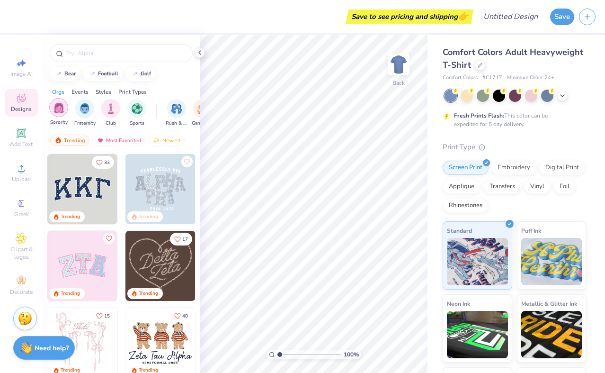
click at [61, 110] on img "filter for Sorority" at bounding box center [59, 107] width 11 height 11
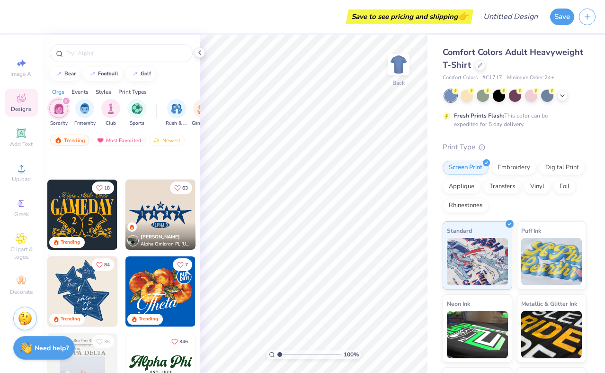
scroll to position [686, 0]
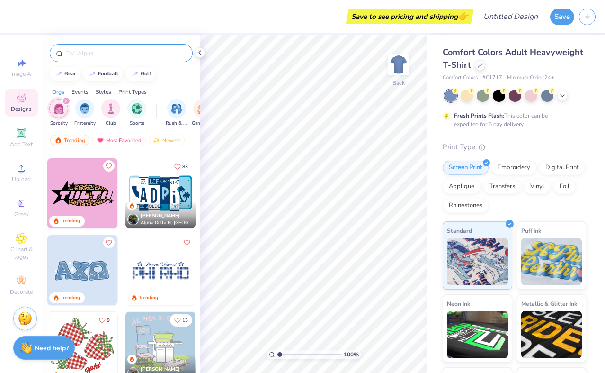
click at [127, 58] on div at bounding box center [121, 53] width 143 height 18
click at [122, 52] on input "text" at bounding box center [125, 52] width 121 height 9
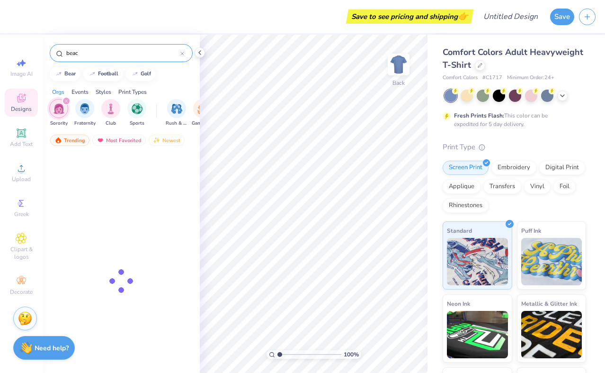
type input "beach"
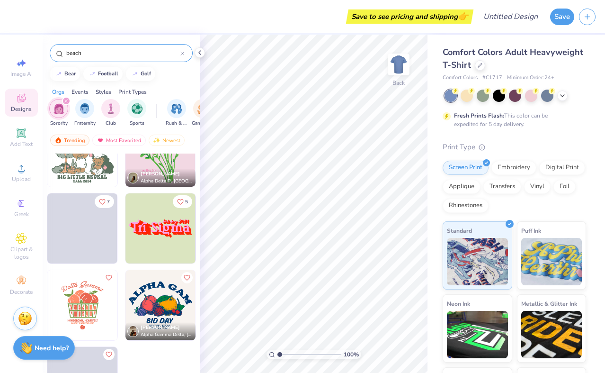
scroll to position [2047, 0]
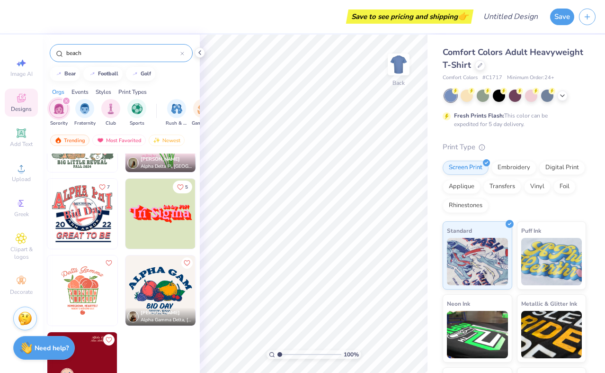
click at [182, 55] on icon at bounding box center [182, 54] width 4 height 4
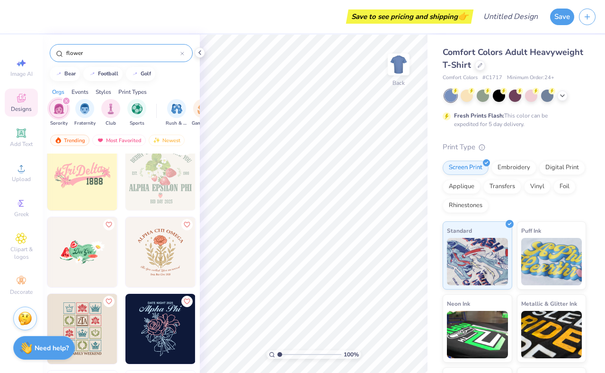
scroll to position [123, 0]
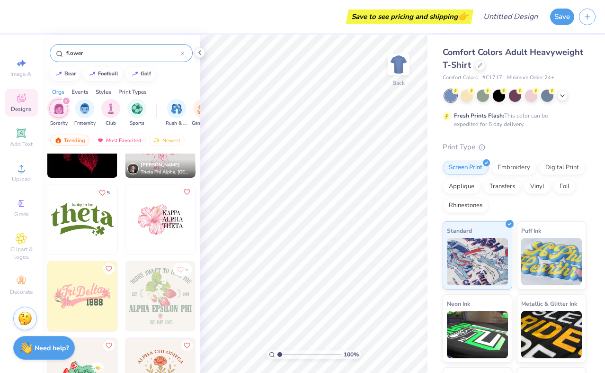
type input "flower"
click at [157, 224] on img at bounding box center [161, 219] width 70 height 70
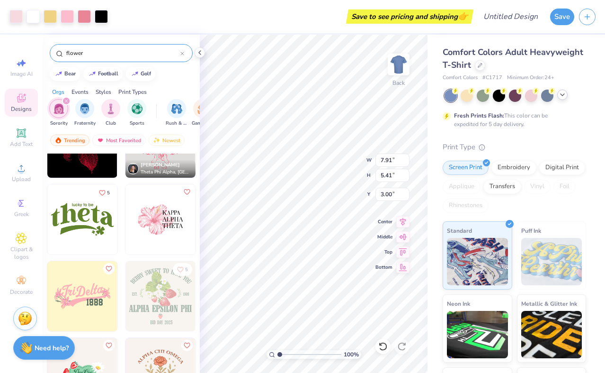
click at [563, 100] on div at bounding box center [516, 96] width 142 height 12
click at [563, 98] on icon at bounding box center [563, 95] width 8 height 8
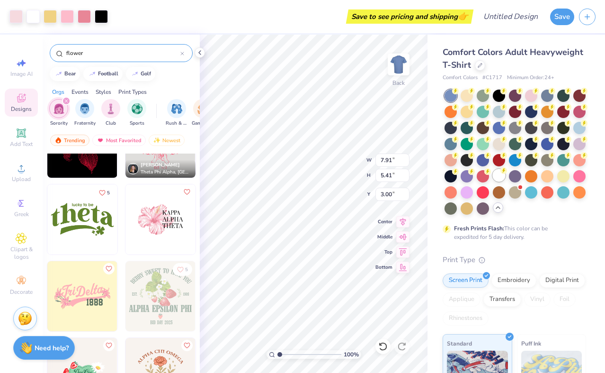
click at [502, 180] on div at bounding box center [499, 175] width 12 height 12
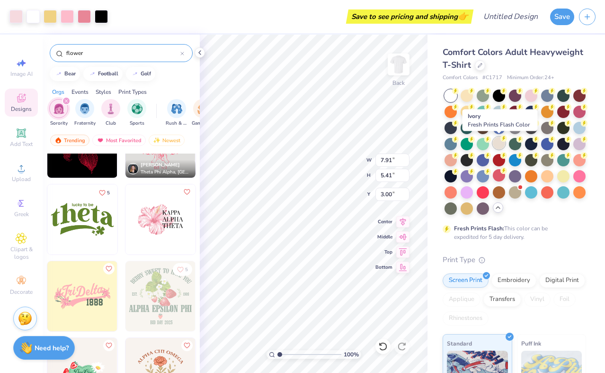
click at [504, 144] on div at bounding box center [499, 143] width 12 height 12
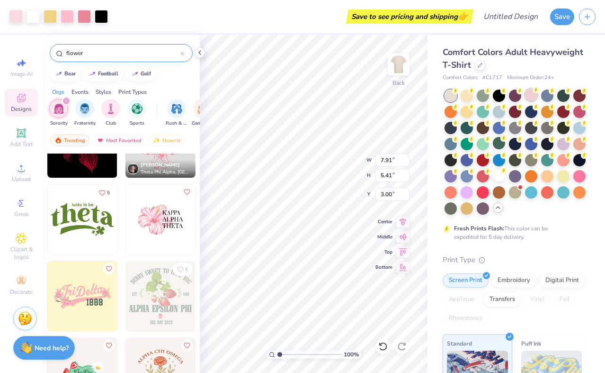
click at [529, 95] on div at bounding box center [531, 95] width 12 height 12
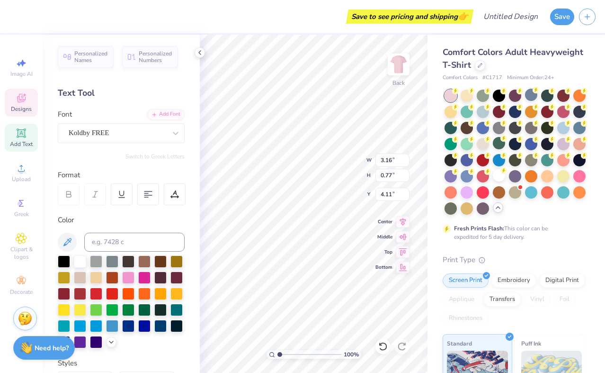
type textarea "A"
type textarea "alpha"
type input "3.61"
type input "0.81"
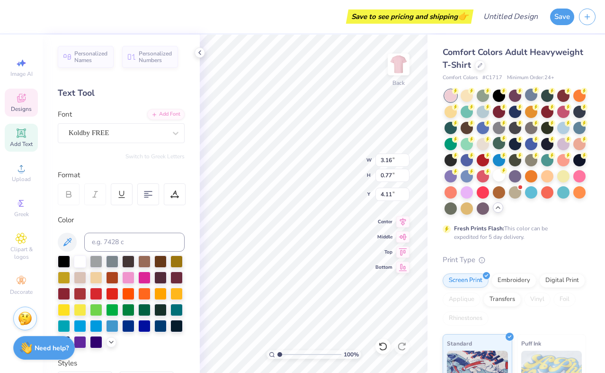
type input "5.26"
type textarea "KAPPA"
click at [334, 157] on div "100 % Back W 3.61 3.61 " H 0.81 0.81 " Y 5.26 5.26 " Center Middle Top Bottom" at bounding box center [314, 204] width 228 height 338
type input "3.59"
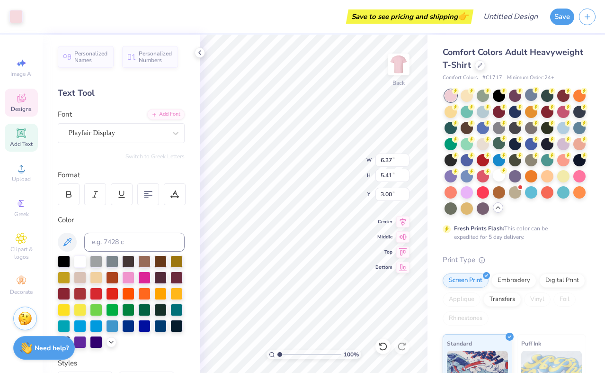
type input "0.81"
type input "6.40"
type textarea "DELTA"
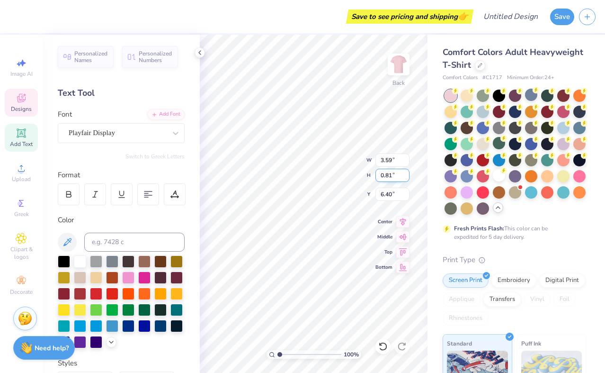
click at [328, 170] on div "100 % Back W 3.59 3.59 " H 0.81 0.81 " Y 6.40 6.40 " Center Middle Top Bottom" at bounding box center [314, 204] width 228 height 338
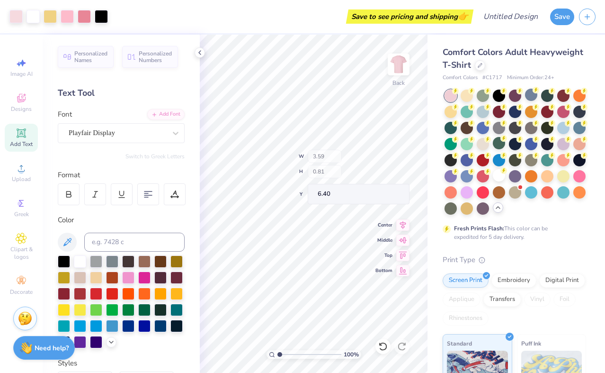
type input "6.38"
type input "5.41"
type input "3.00"
click at [26, 137] on icon at bounding box center [21, 132] width 11 height 11
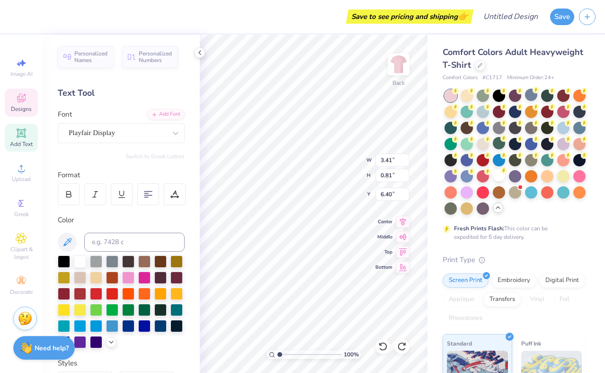
click at [331, 177] on div "100 % Back W 3.41 3.41 " H 0.81 0.81 " Y 6.40 6.40 " Center Middle Top Bottom" at bounding box center [314, 204] width 228 height 338
type input "7.59"
type textarea "P"
type textarea "p"
type textarea "PHI"
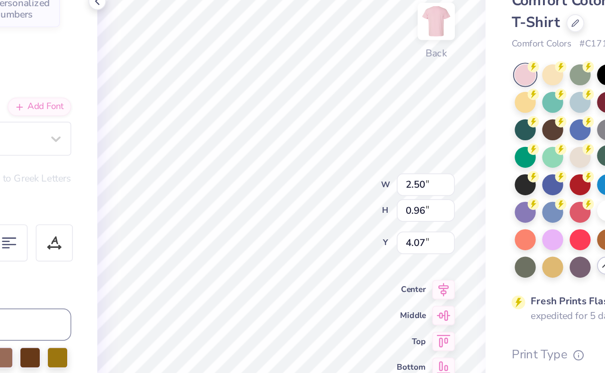
type input "3.39"
type input "2.00"
click at [339, 157] on div "100 % Back W 3.39 3.39 " H 2.00 2.00 " Y 4.07 4.07 " Center Middle Top Bottom" at bounding box center [314, 204] width 228 height 338
type input "3.41"
type input "4.33"
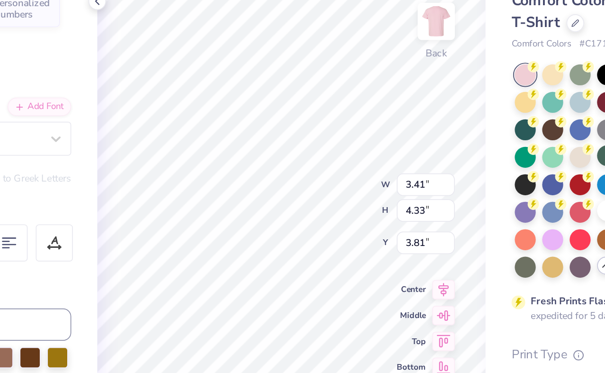
type input "3.81"
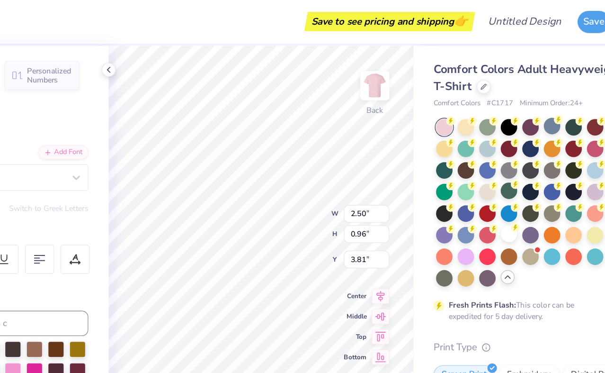
type input "3.41"
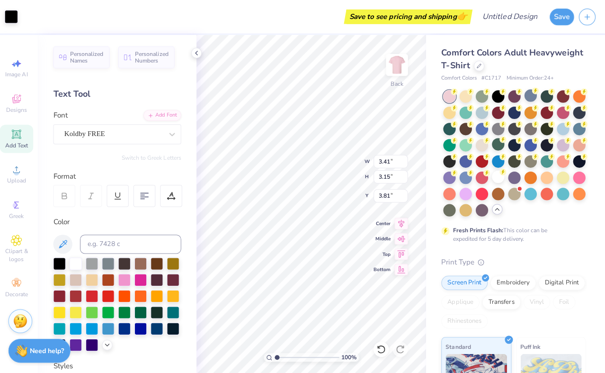
scroll to position [0, 0]
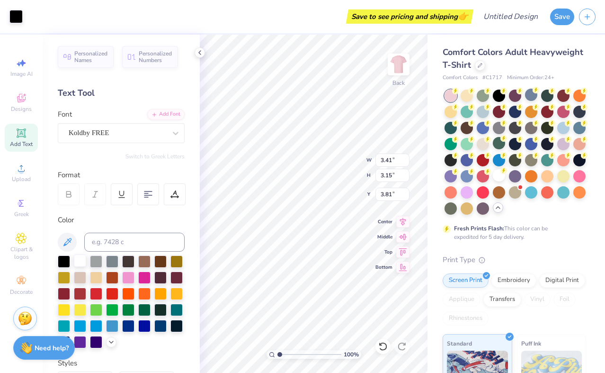
click at [81, 260] on div at bounding box center [80, 260] width 12 height 12
type input "4.33"
click at [79, 261] on div at bounding box center [80, 260] width 12 height 12
click at [78, 260] on div at bounding box center [80, 260] width 12 height 12
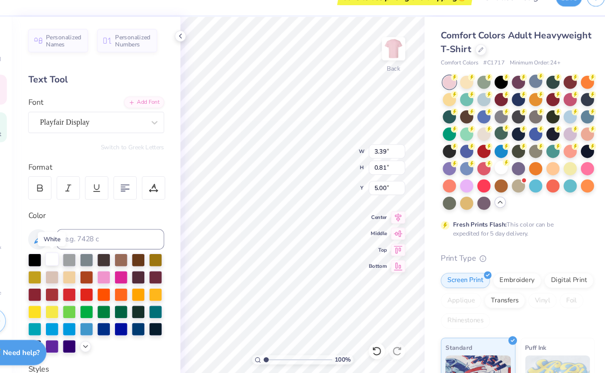
click at [82, 262] on div at bounding box center [80, 260] width 12 height 12
type input "1.81"
type input "0.80"
type input "7.34"
click at [77, 263] on div at bounding box center [80, 260] width 12 height 12
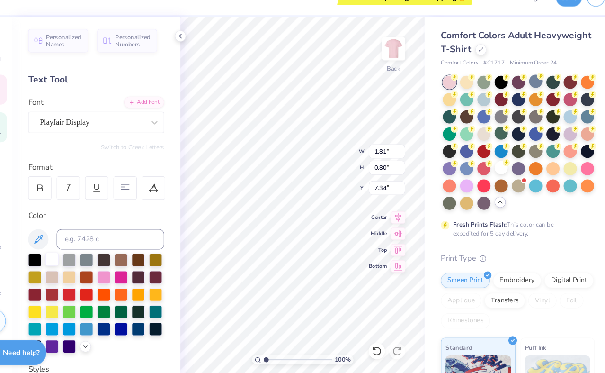
type input "3.41"
type input "0.81"
type input "6.16"
click at [79, 258] on div at bounding box center [80, 261] width 12 height 12
type input "2.50"
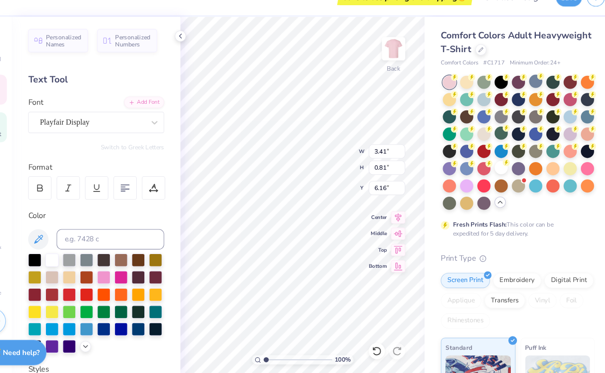
type input "0.96"
type input "3.81"
type input "3.41"
click at [154, 135] on div "Koldby FREE" at bounding box center [117, 133] width 99 height 15
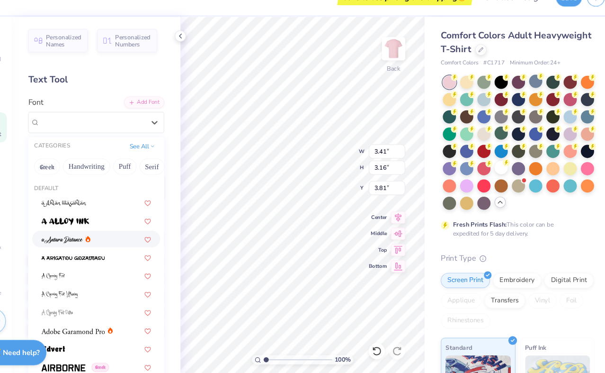
click at [154, 243] on div at bounding box center [121, 242] width 102 height 10
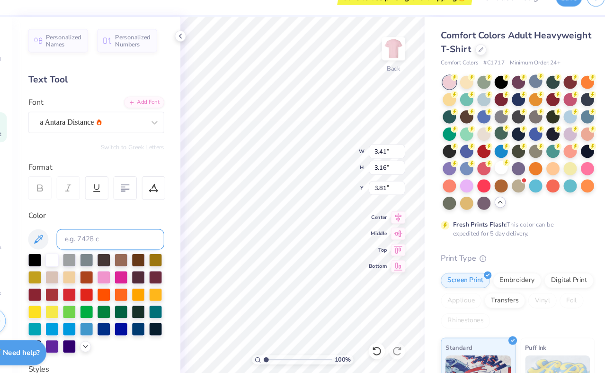
type input "4.38"
type input "3.76"
type input "4.33"
type input "3.81"
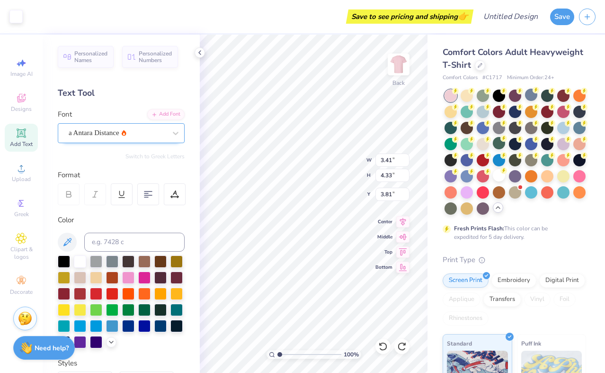
click at [122, 139] on div "a Antara Distance" at bounding box center [117, 133] width 99 height 15
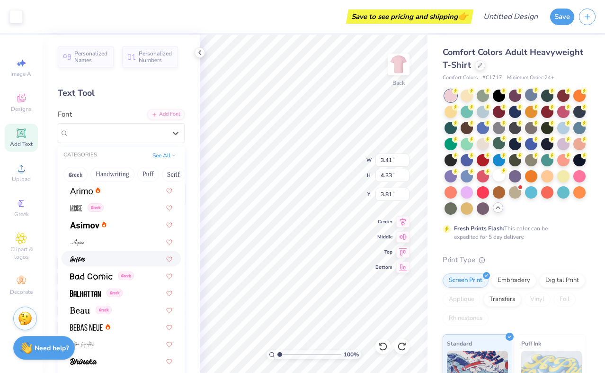
scroll to position [423, 0]
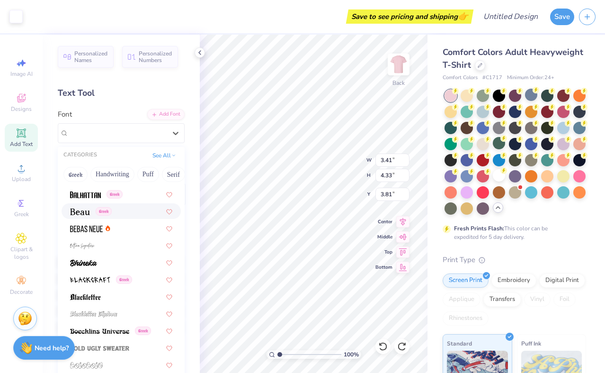
click at [134, 214] on div "Greek" at bounding box center [121, 211] width 102 height 10
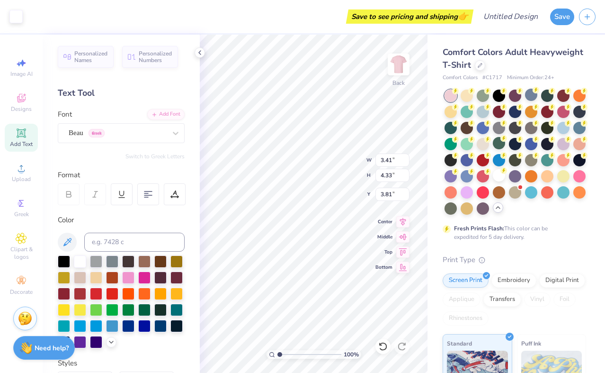
type input "4.37"
type input "3.77"
click at [99, 135] on div "Playfair Display" at bounding box center [117, 133] width 99 height 15
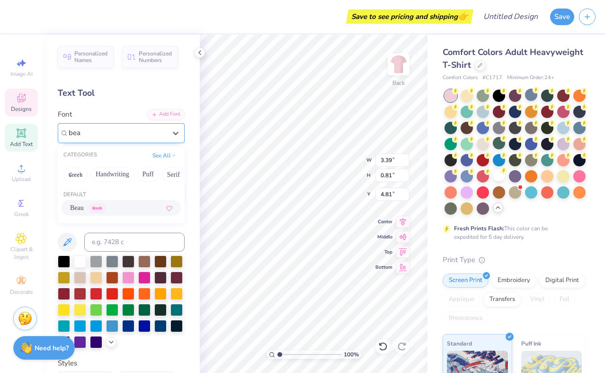
click at [130, 207] on div "Beau Greek" at bounding box center [121, 208] width 102 height 10
type input "bea"
type input "3.32"
type input "0.79"
type input "4.83"
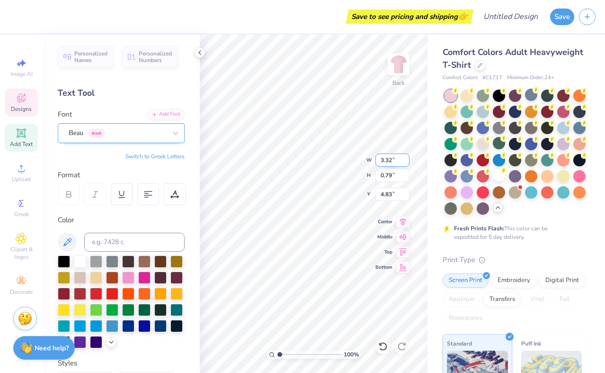
click at [344, 154] on div "100 % Back W 3.32 3.32 " H 0.79 0.79 " Y 4.83 4.83 " Center Middle Top Bottom" at bounding box center [314, 204] width 228 height 338
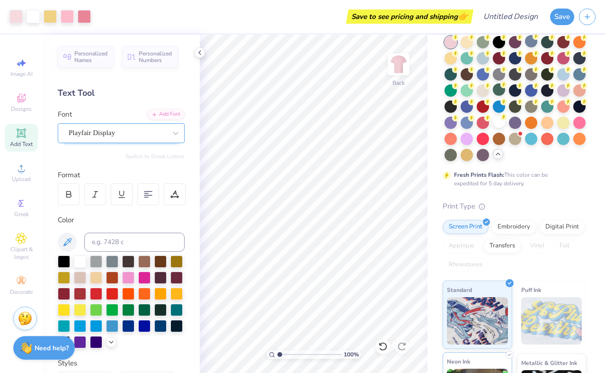
scroll to position [0, 0]
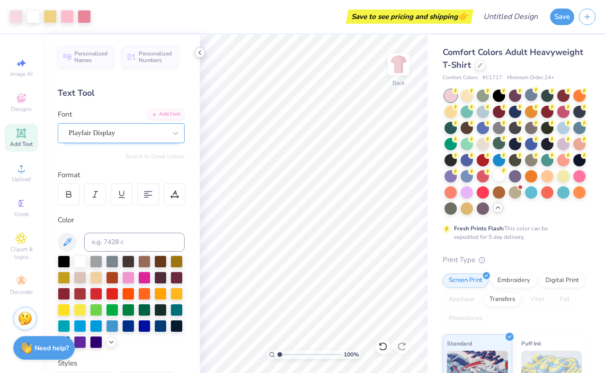
click at [201, 54] on icon at bounding box center [200, 53] width 8 height 8
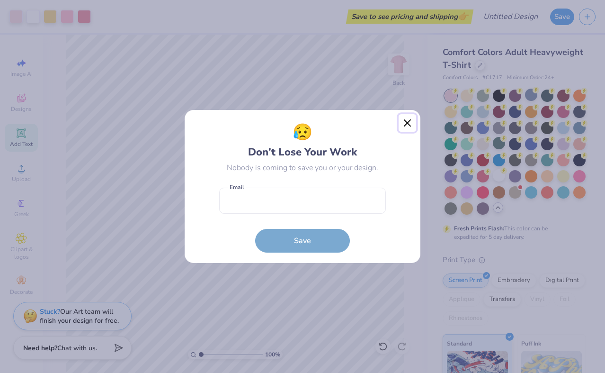
click at [402, 124] on button "Close" at bounding box center [408, 123] width 18 height 18
